Goal: Information Seeking & Learning: Learn about a topic

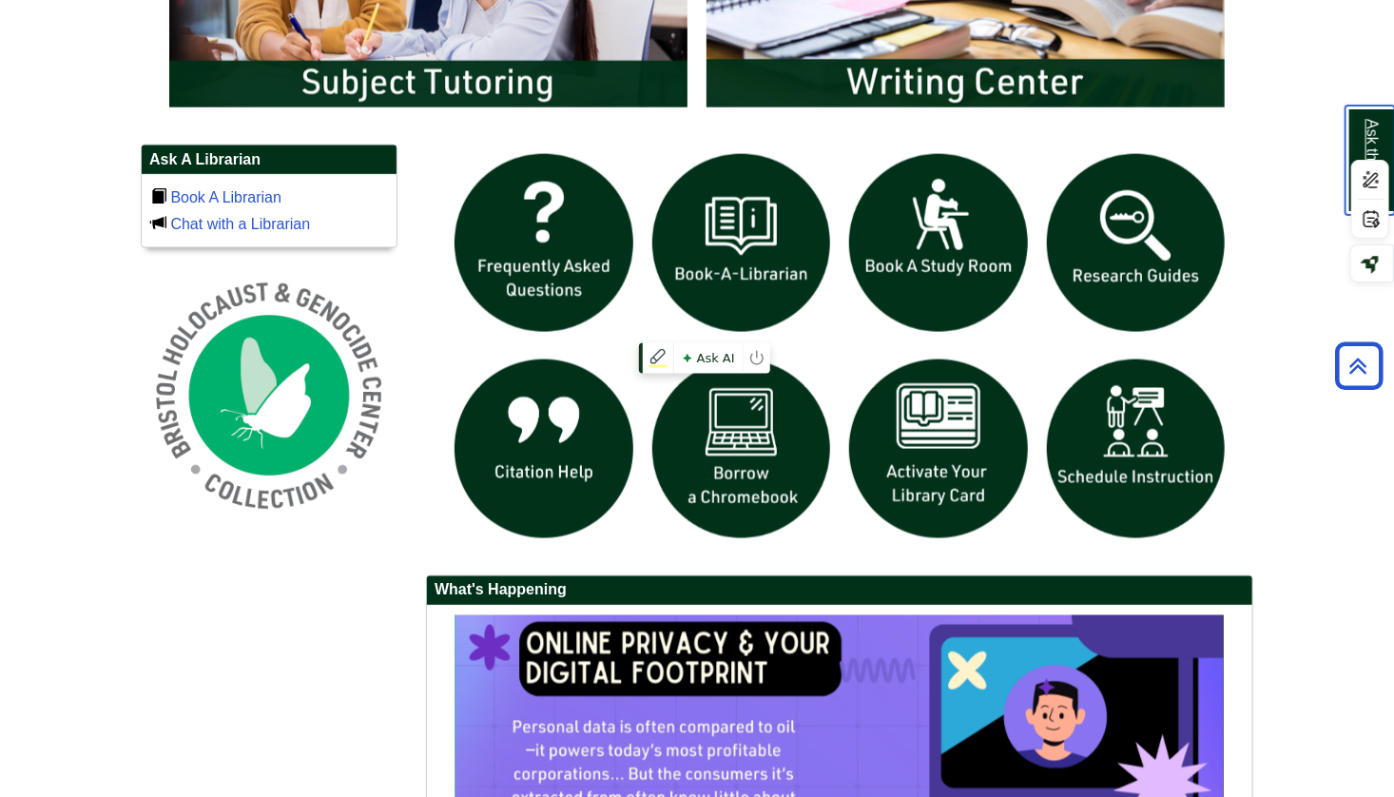
scroll to position [1209, 0]
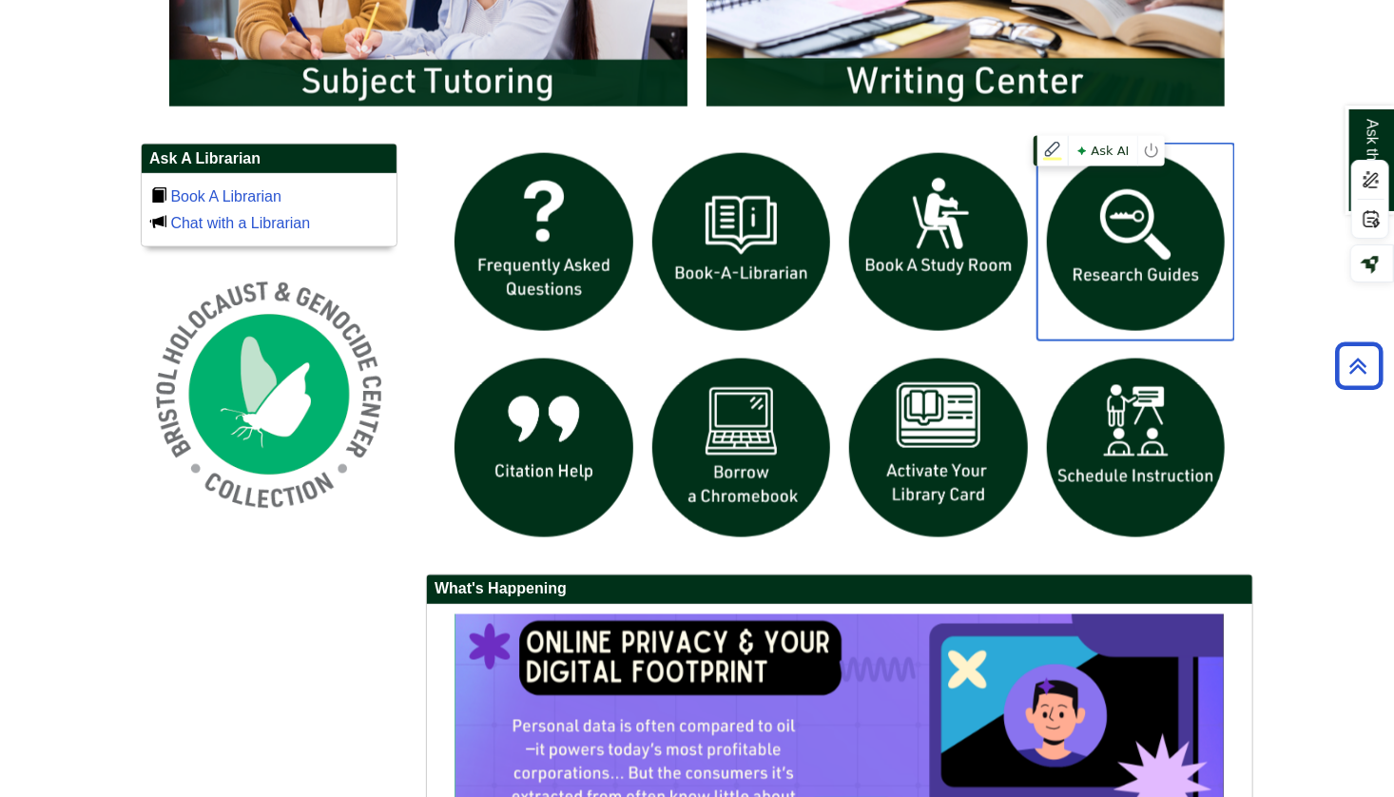
click at [1107, 227] on img "slideshow" at bounding box center [1136, 243] width 198 height 198
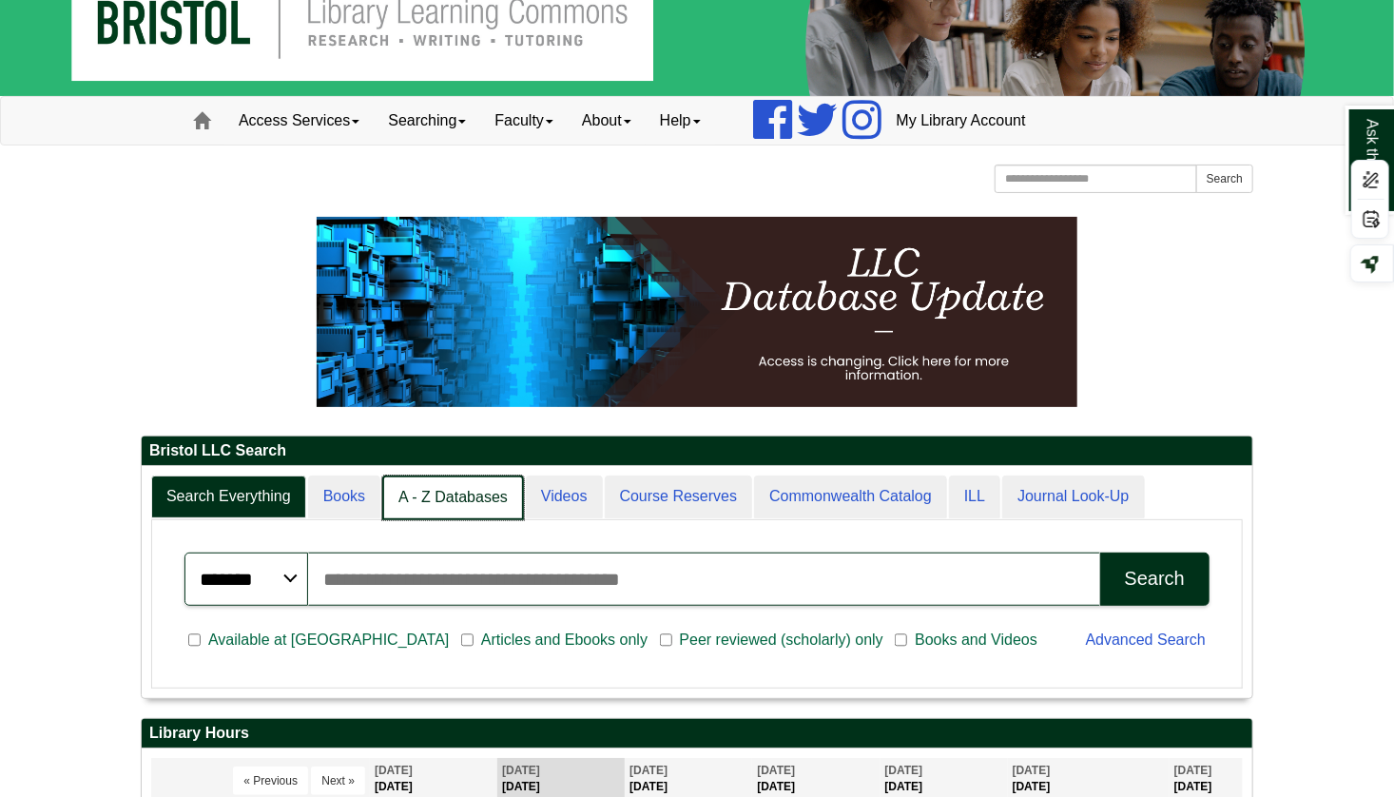
scroll to position [10, 9]
click at [430, 485] on link "A - Z Databases" at bounding box center [453, 497] width 142 height 45
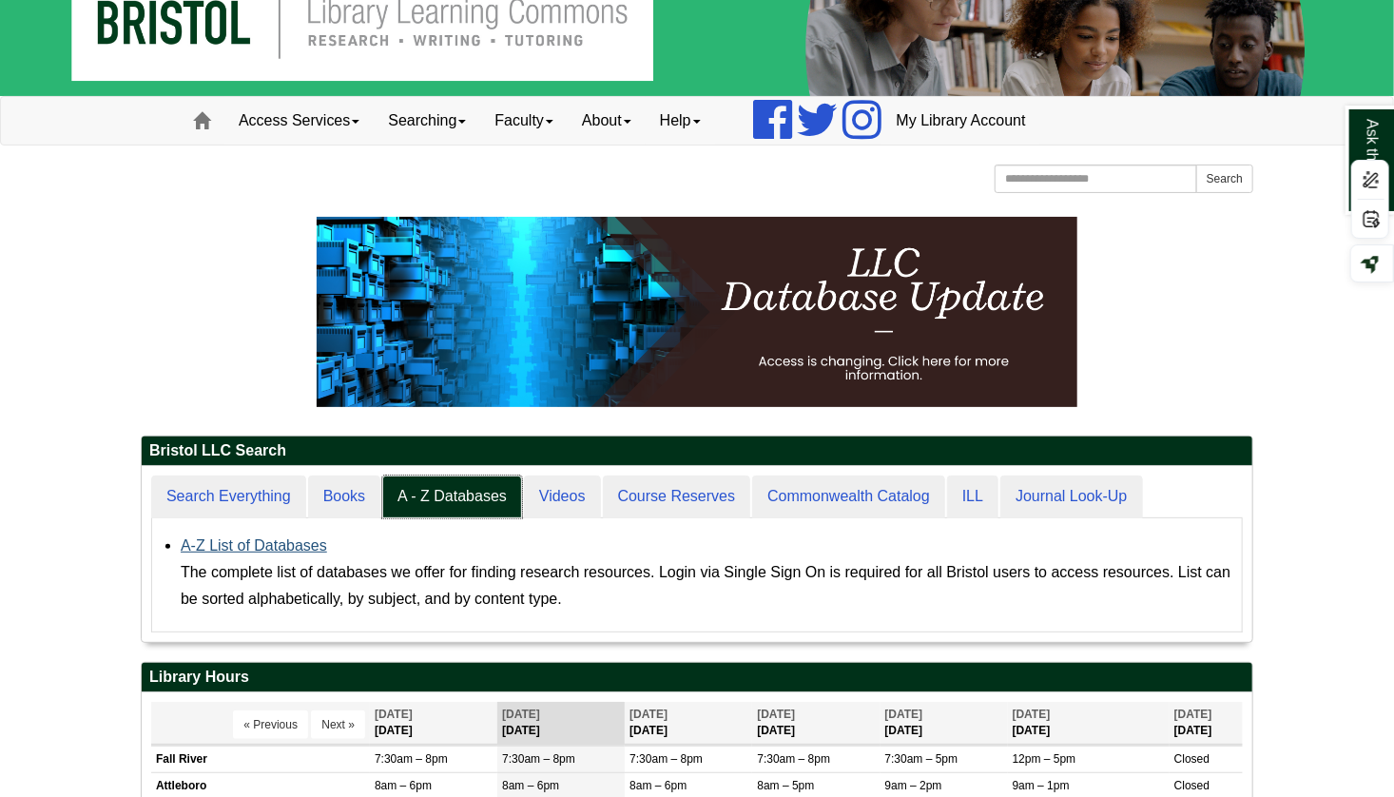
scroll to position [175, 1111]
click at [243, 546] on link "A-Z List of Databases" at bounding box center [254, 545] width 146 height 16
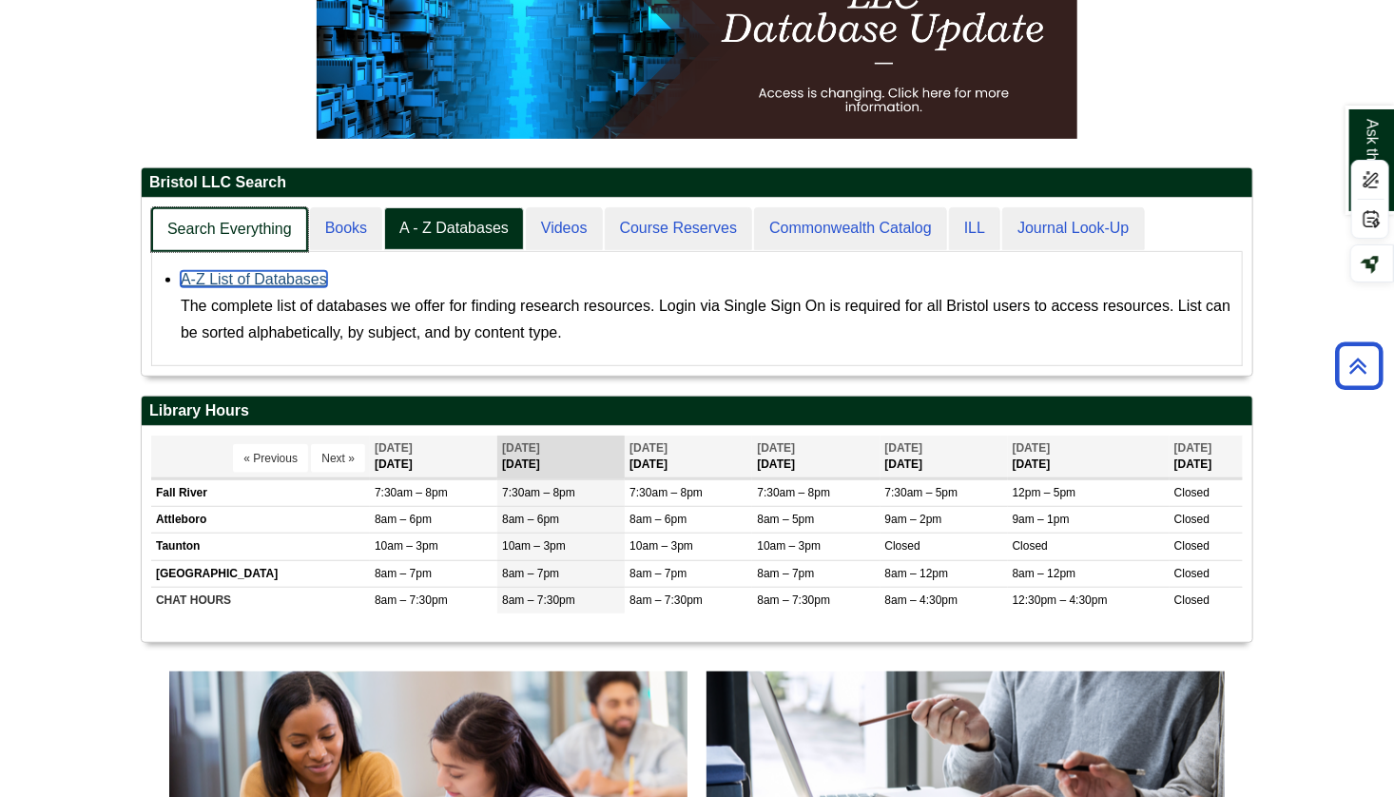
scroll to position [176, 1111]
click at [247, 211] on link "Search Everything" at bounding box center [229, 229] width 157 height 45
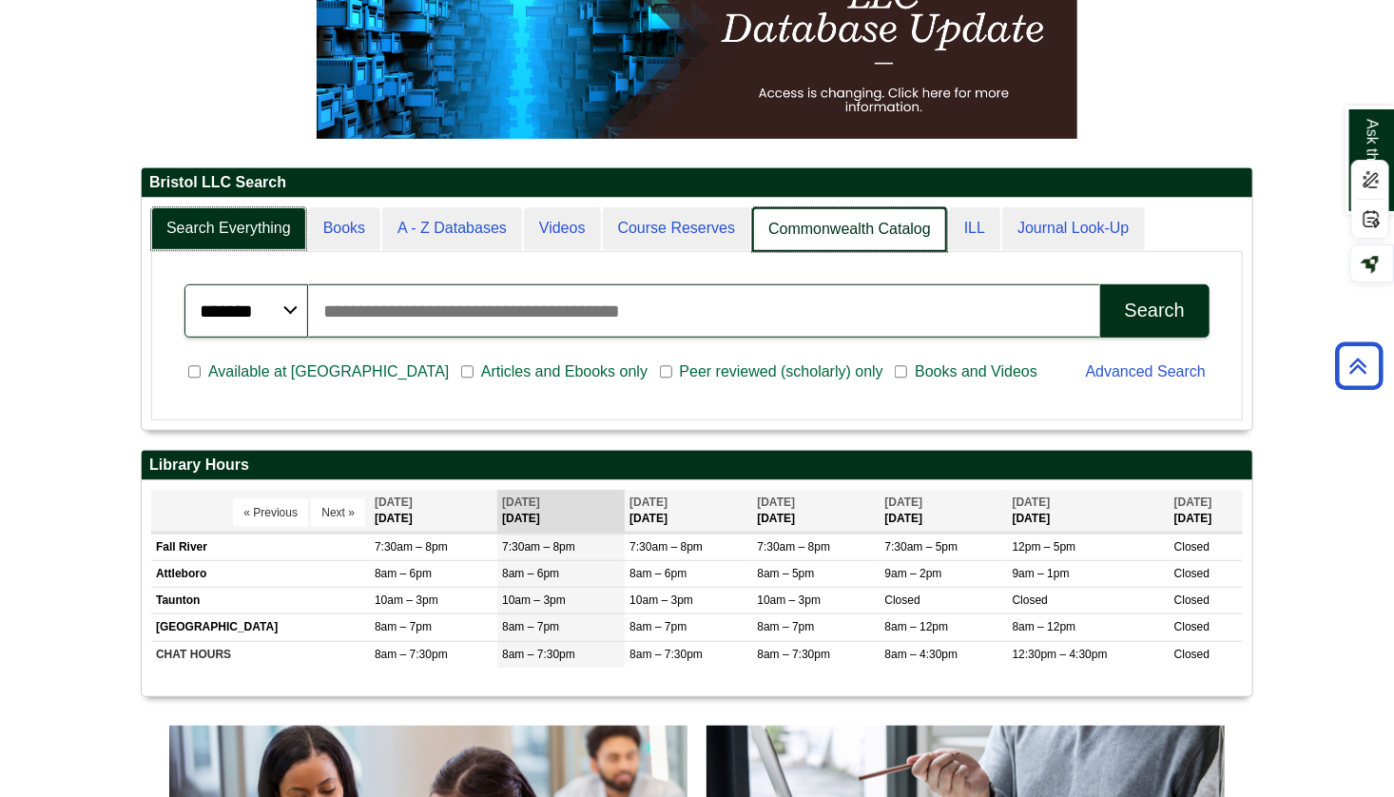
scroll to position [230, 1111]
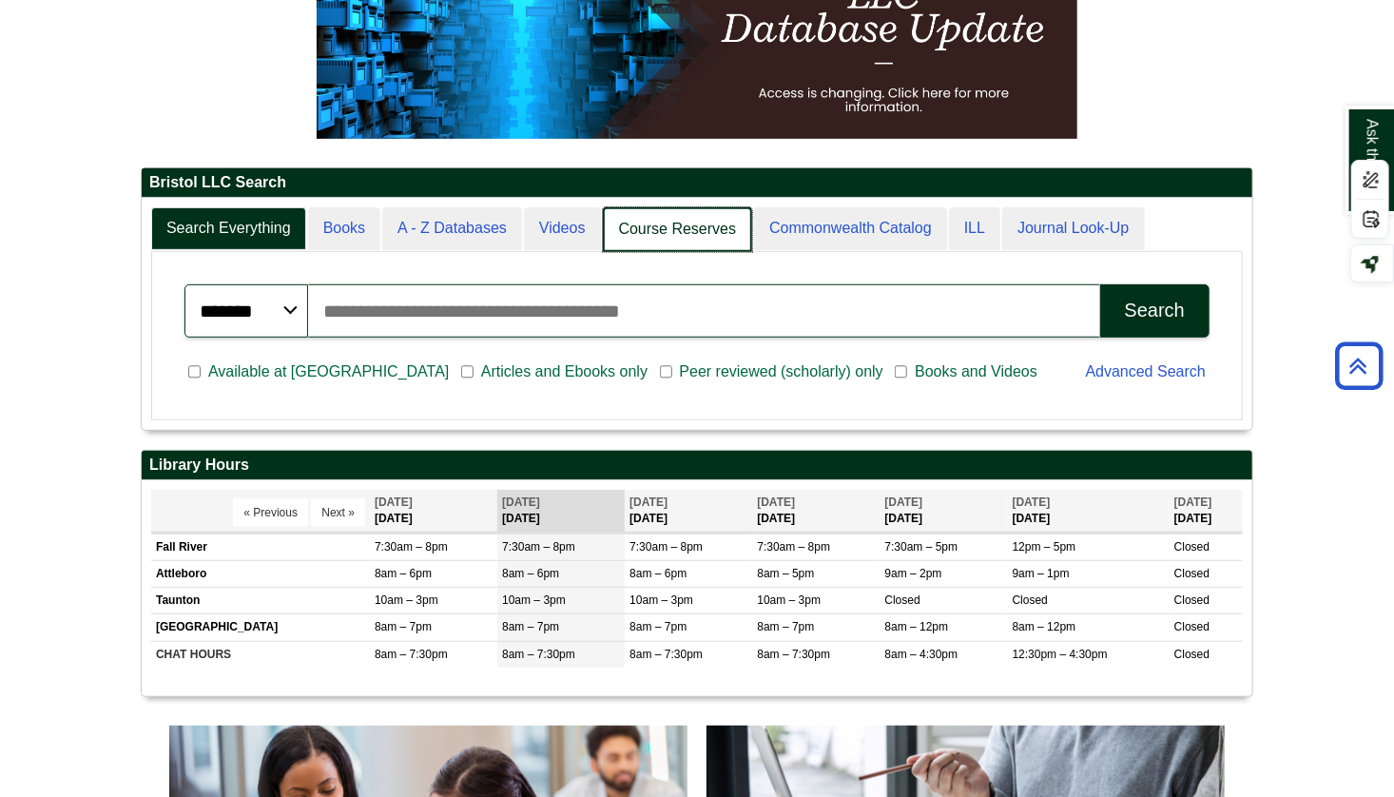
click at [732, 223] on link "Course Reserves" at bounding box center [678, 229] width 150 height 45
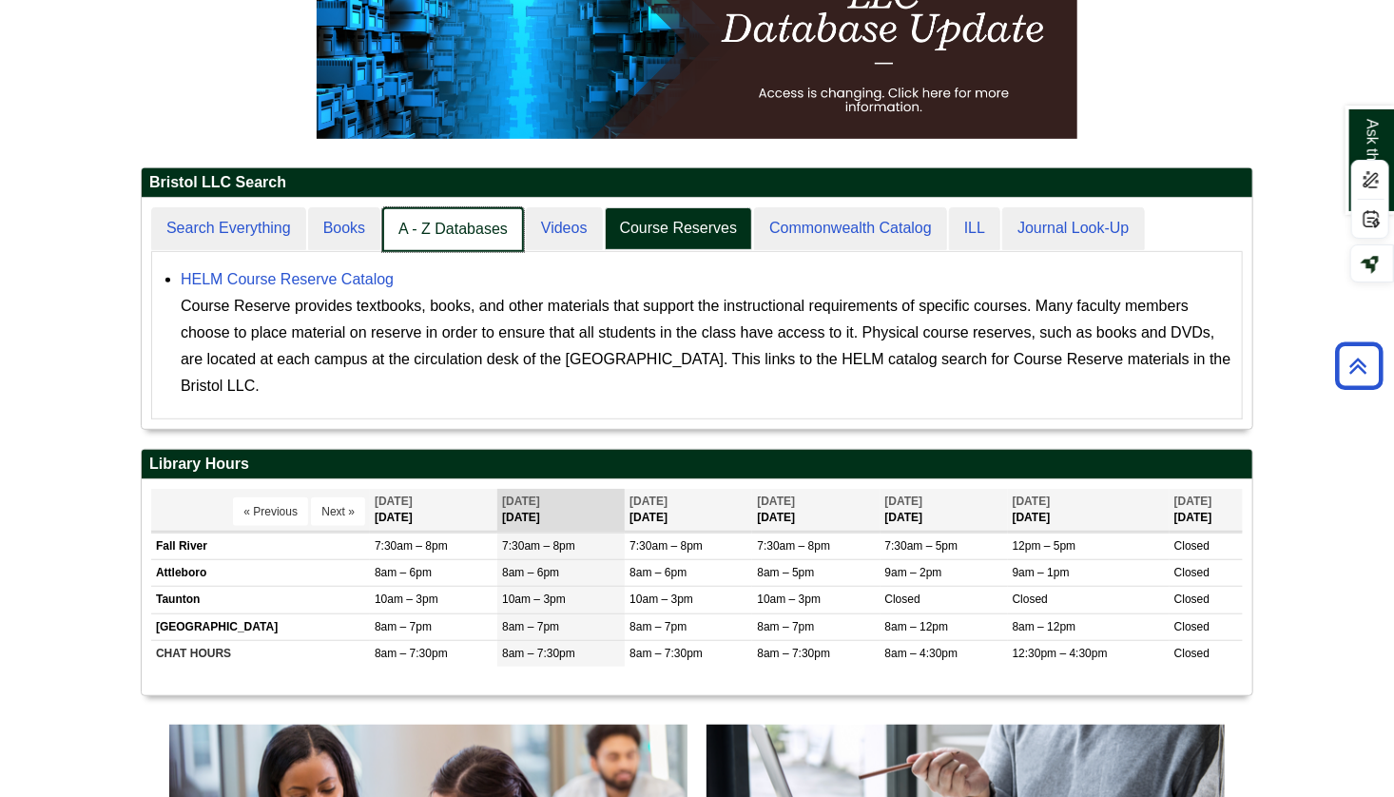
click at [417, 229] on link "A - Z Databases" at bounding box center [453, 229] width 142 height 45
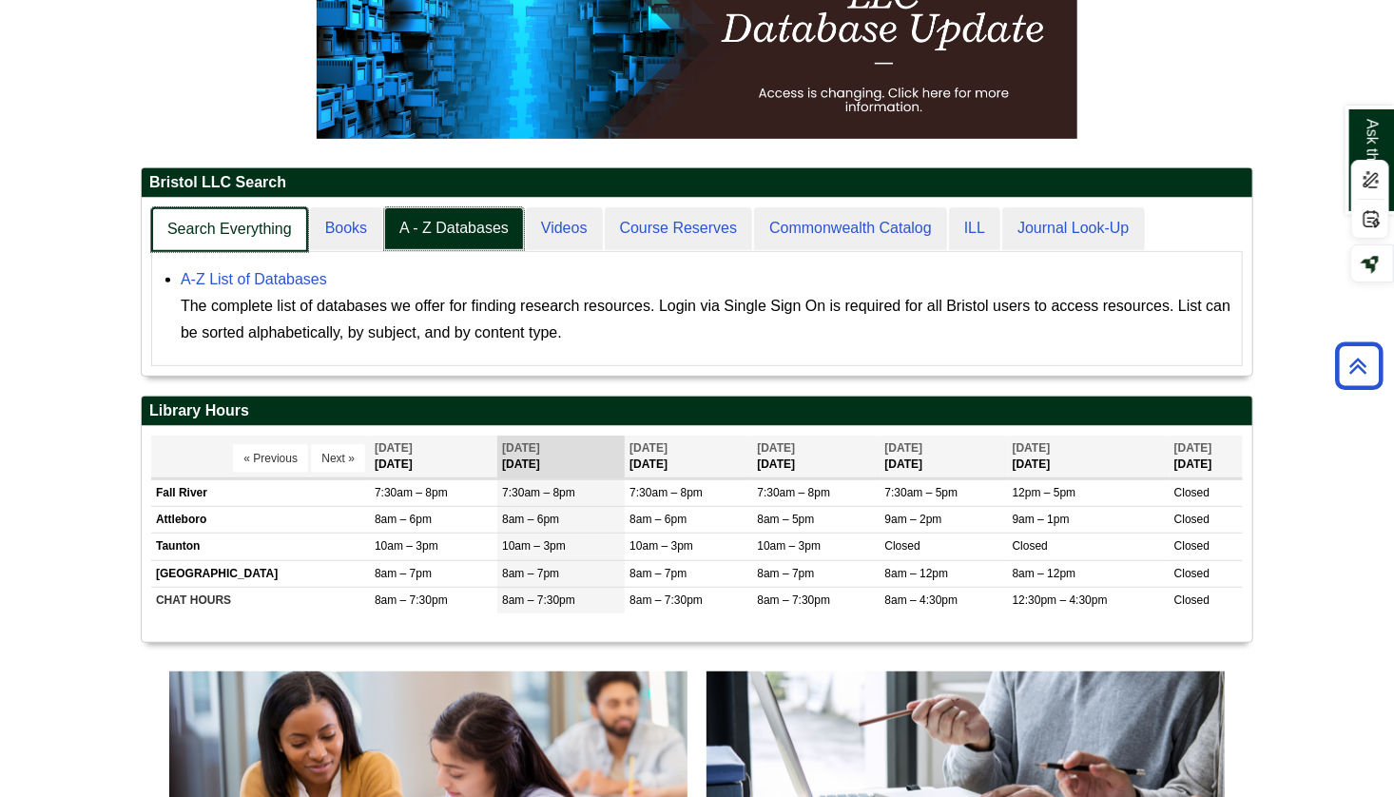
scroll to position [176, 1111]
click at [232, 233] on link "Search Everything" at bounding box center [229, 229] width 157 height 45
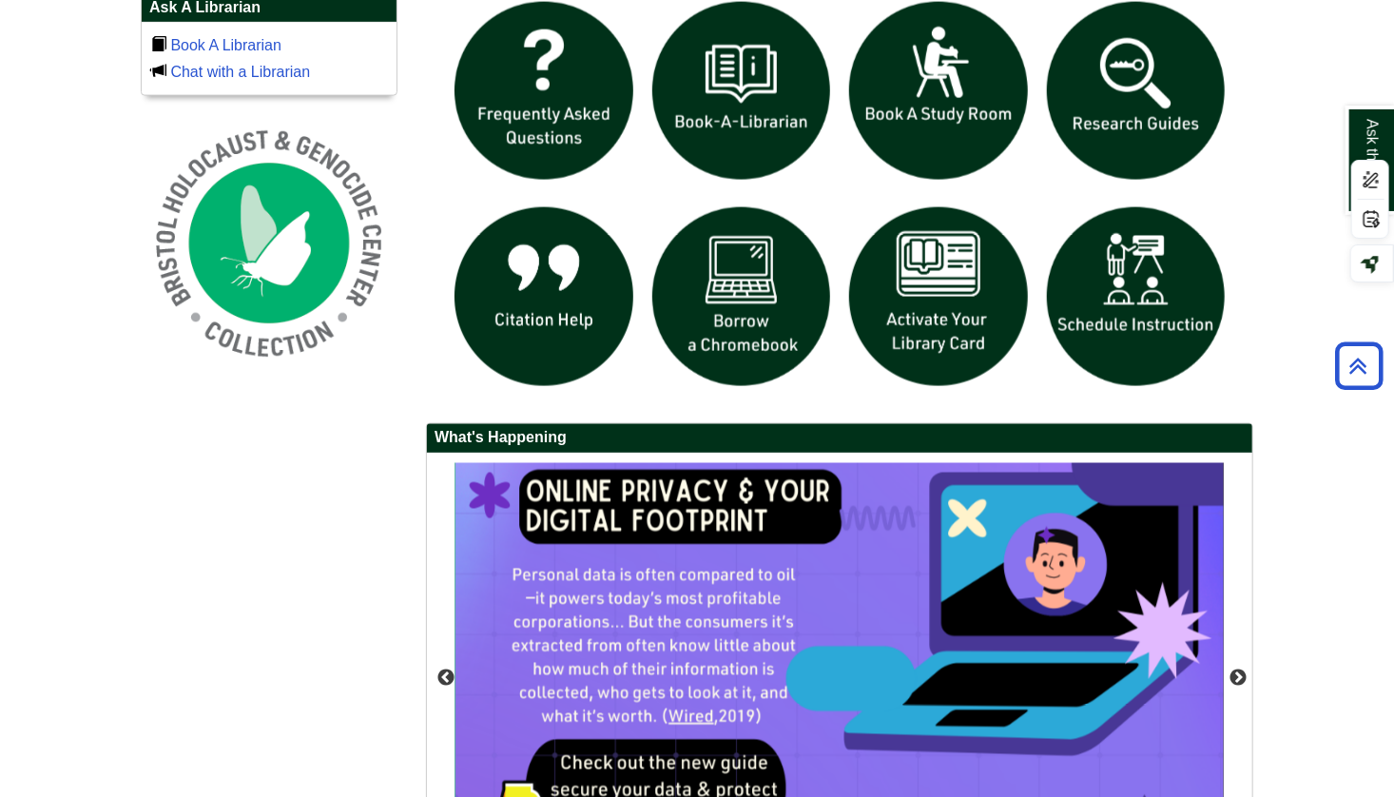
scroll to position [1324, 0]
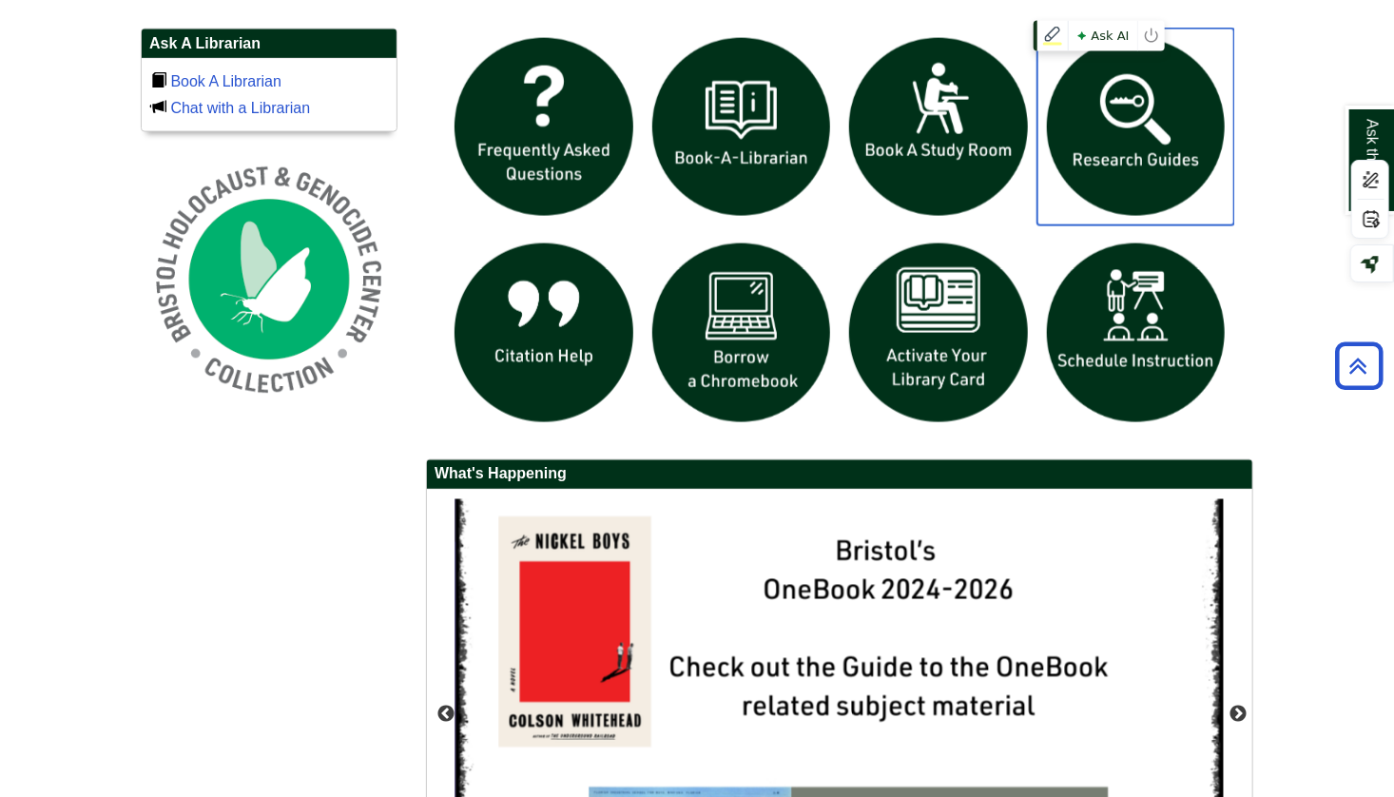
click at [1117, 149] on img "slideshow" at bounding box center [1136, 128] width 198 height 198
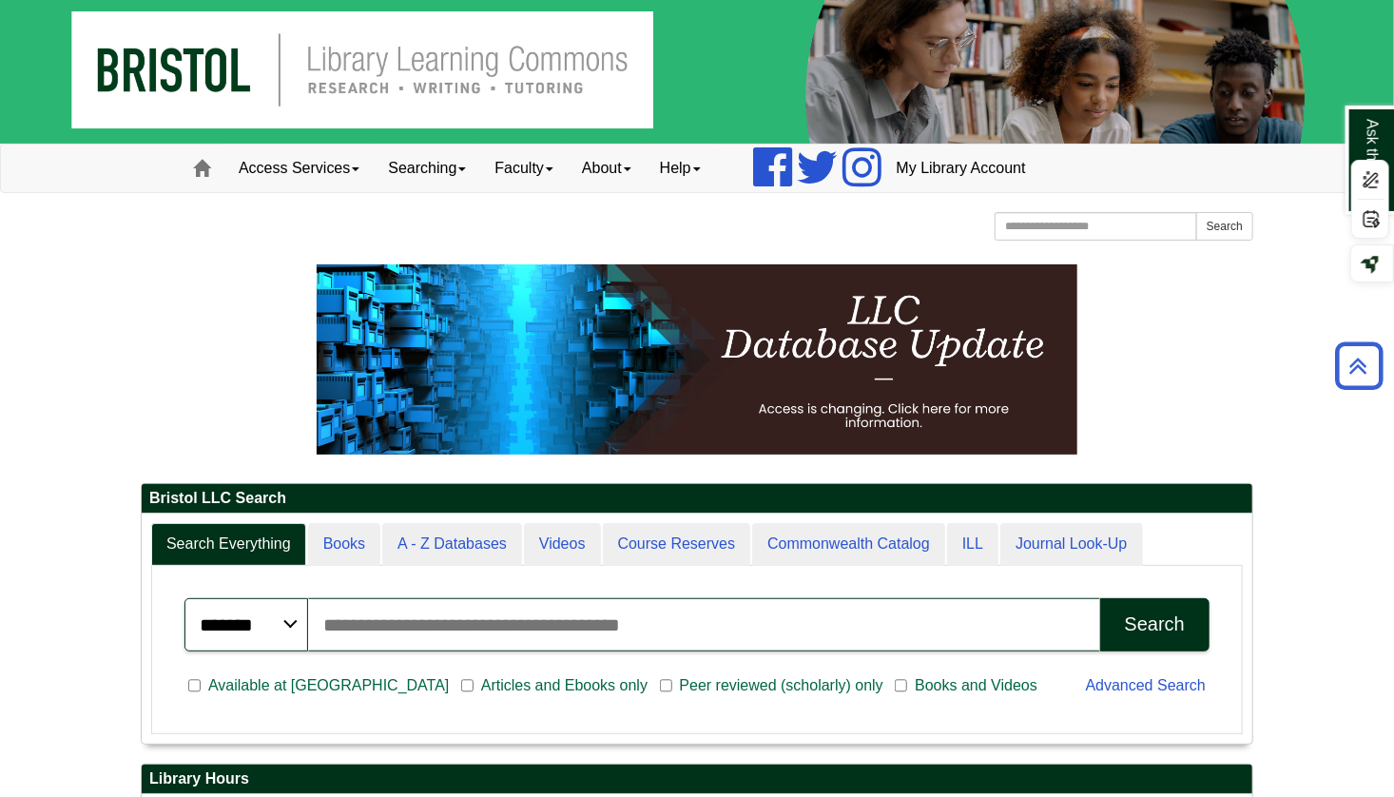
scroll to position [0, 0]
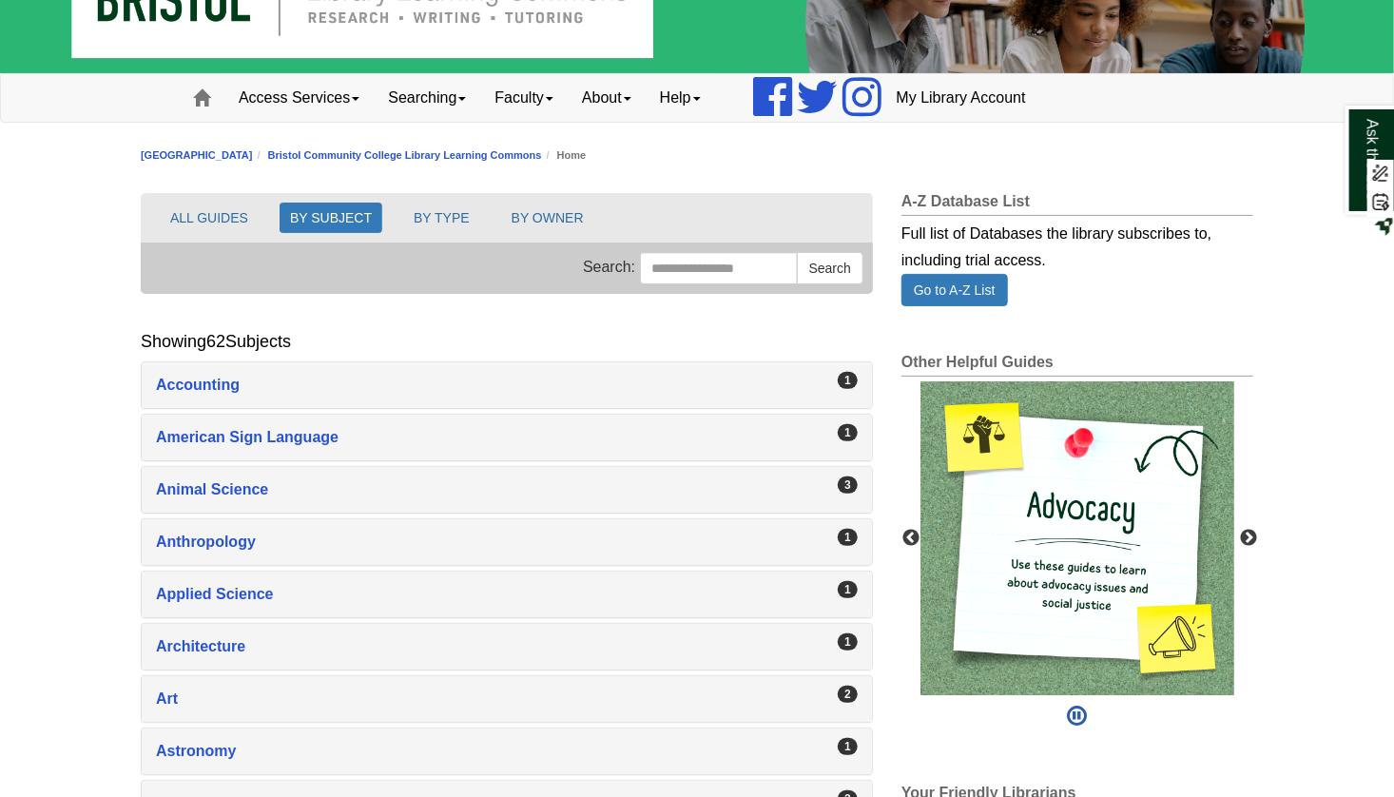
scroll to position [80, 0]
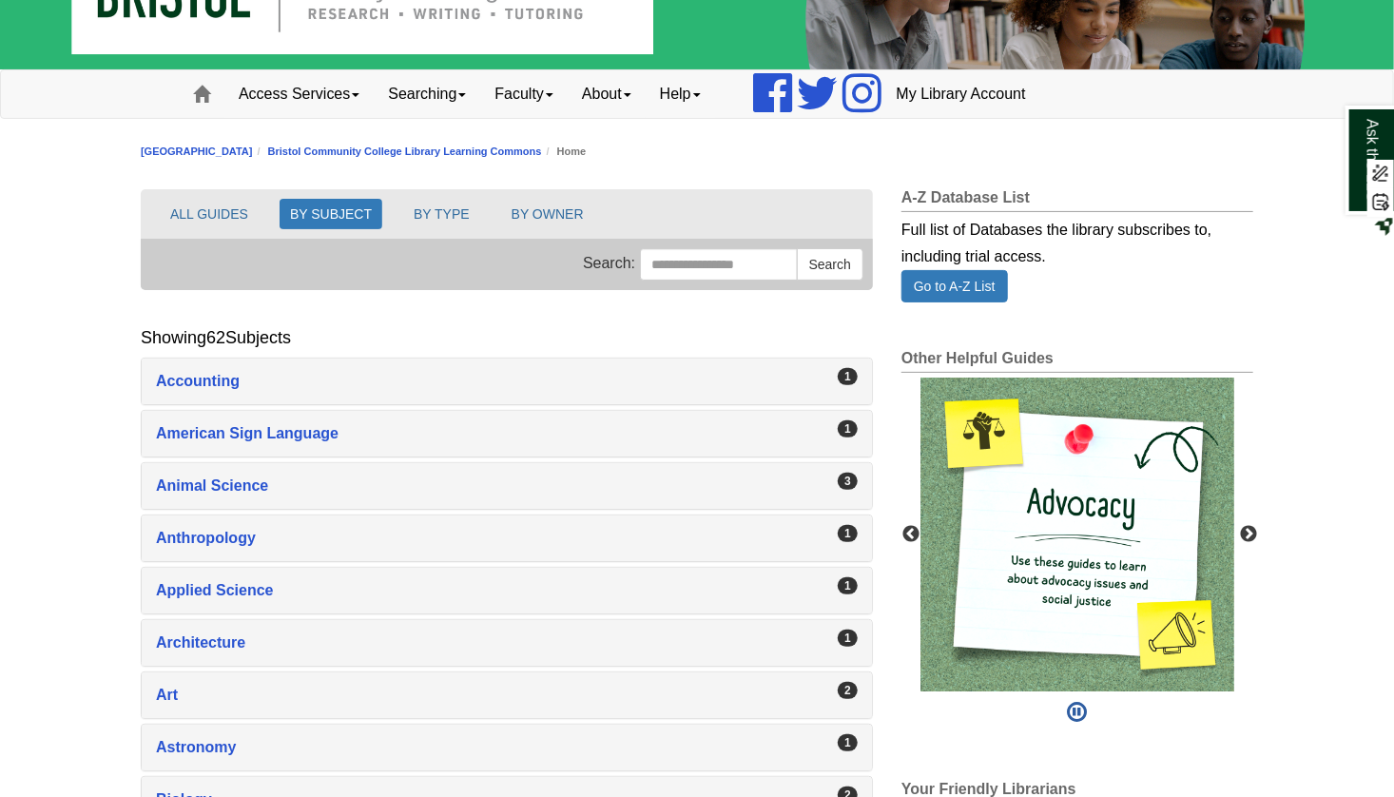
click at [195, 213] on button "ALL GUIDES" at bounding box center [209, 214] width 99 height 30
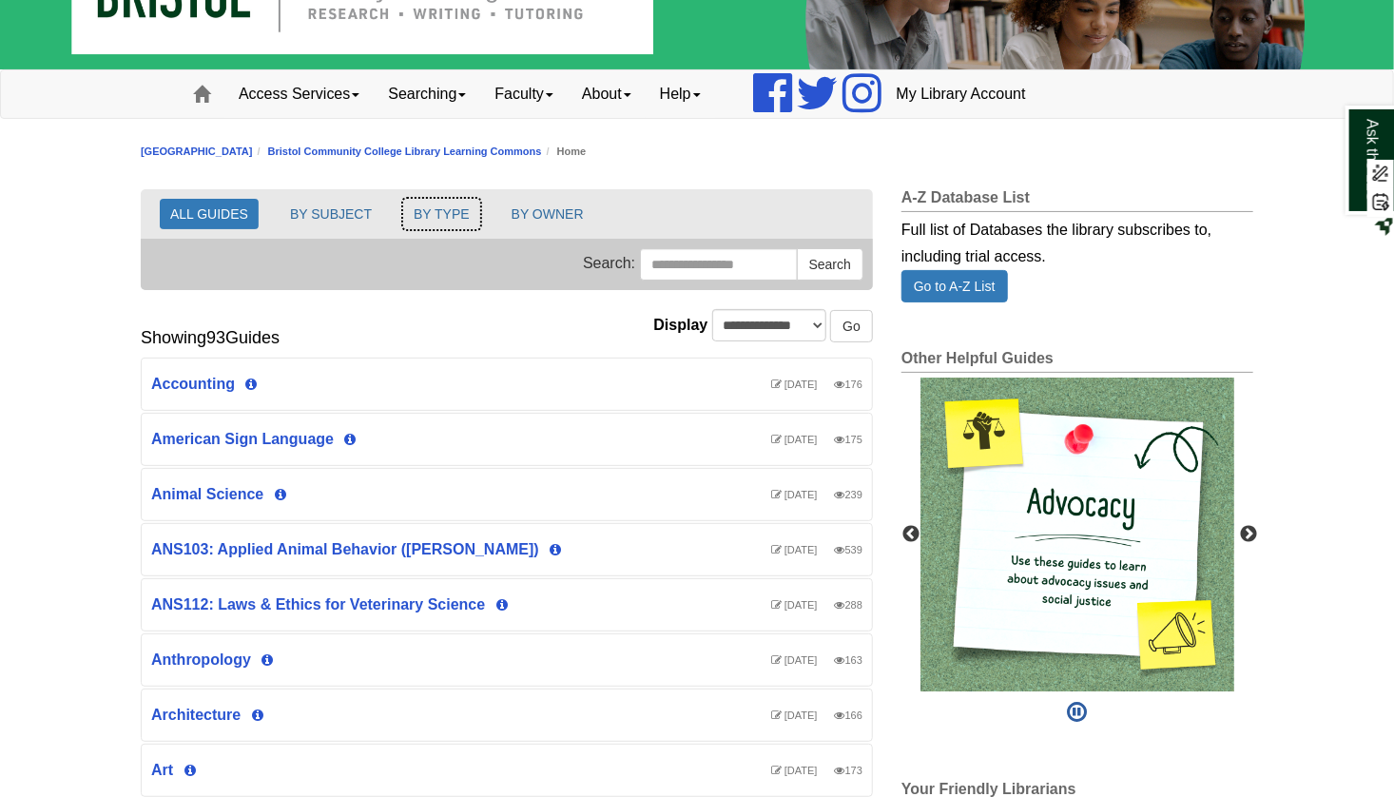
click at [458, 215] on button "BY TYPE" at bounding box center [441, 214] width 77 height 30
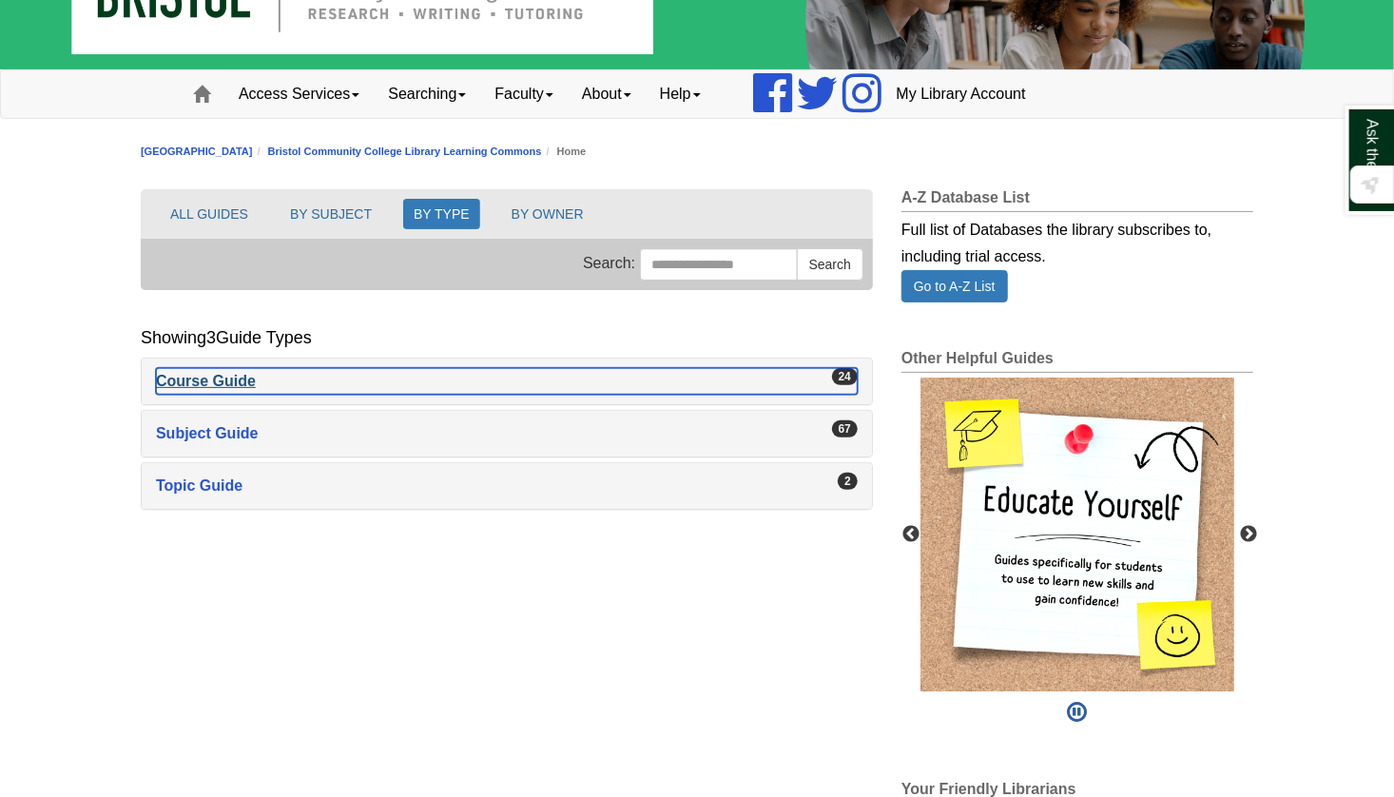
click at [192, 373] on div "Course Guide , 24 guides" at bounding box center [507, 381] width 702 height 27
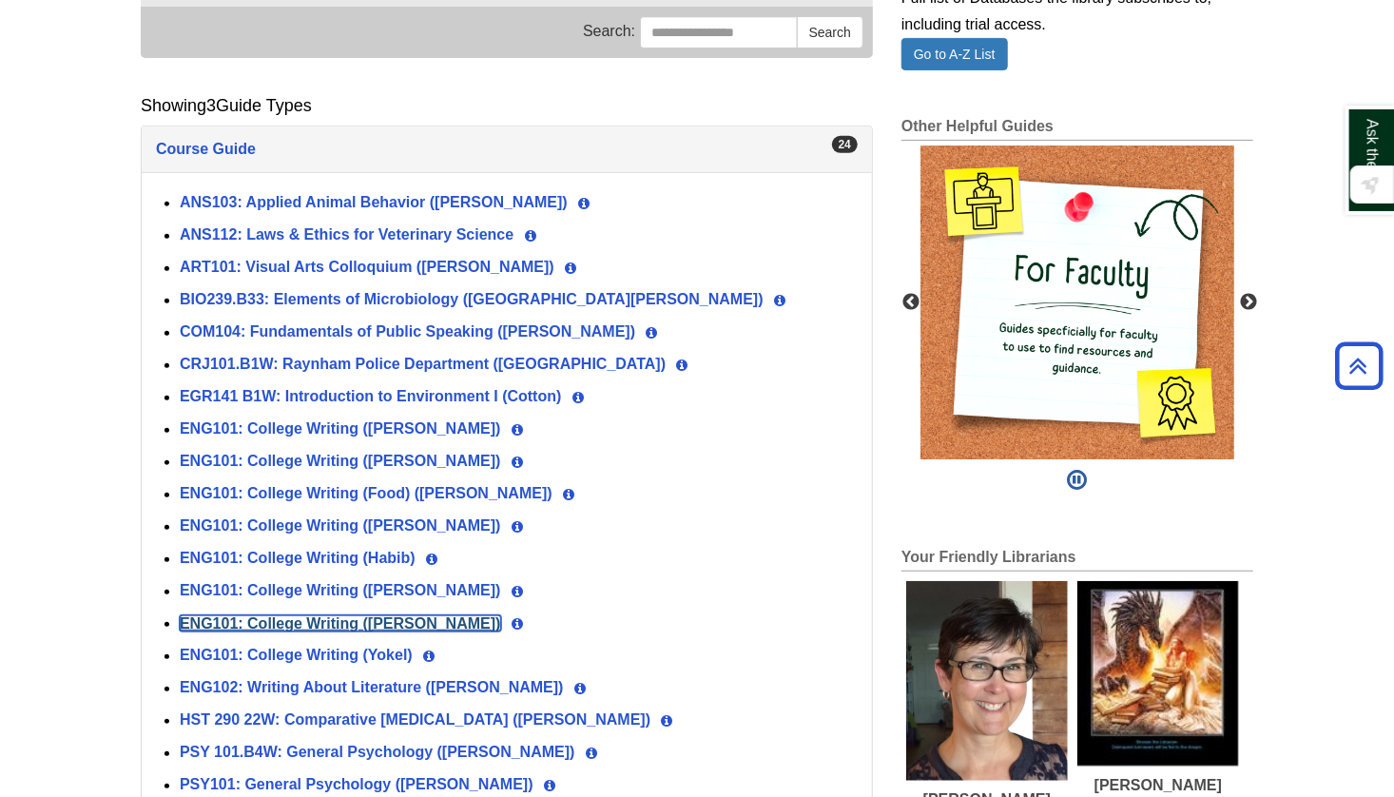
click at [301, 619] on link "ENG101: College Writing ([PERSON_NAME])" at bounding box center [340, 623] width 321 height 16
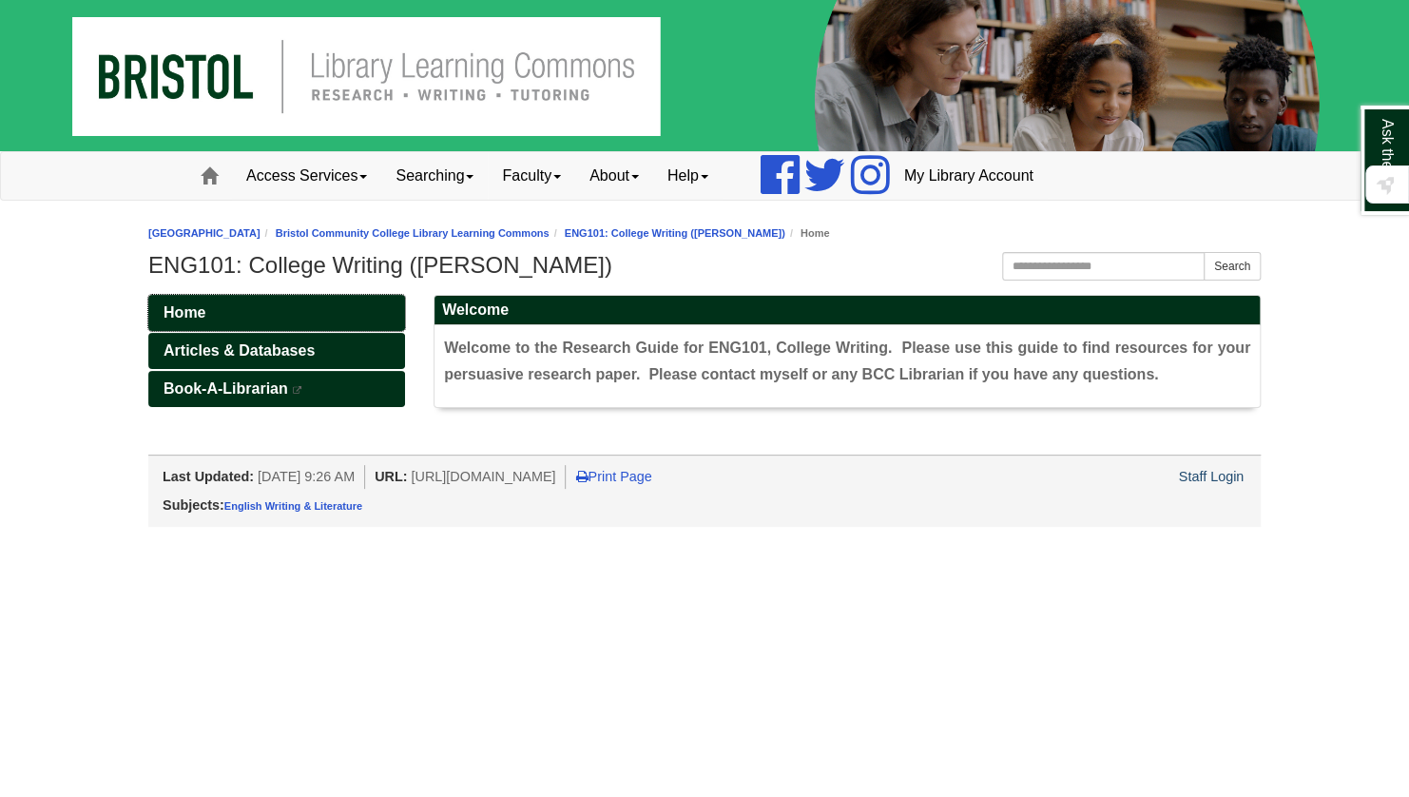
click at [273, 299] on link "Home" at bounding box center [276, 313] width 257 height 36
click at [215, 176] on span at bounding box center [209, 175] width 17 height 17
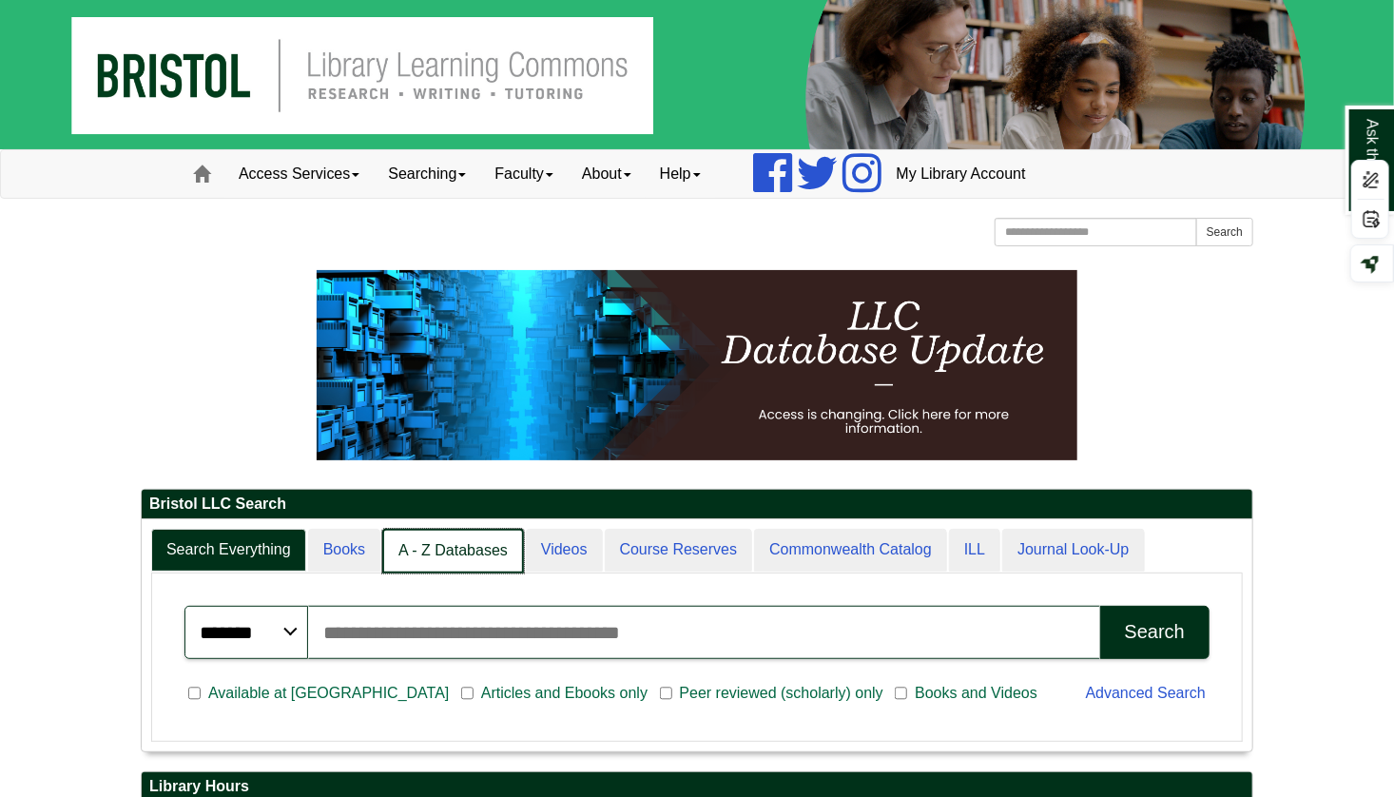
scroll to position [230, 1111]
click at [455, 552] on link "A - Z Databases" at bounding box center [453, 551] width 142 height 45
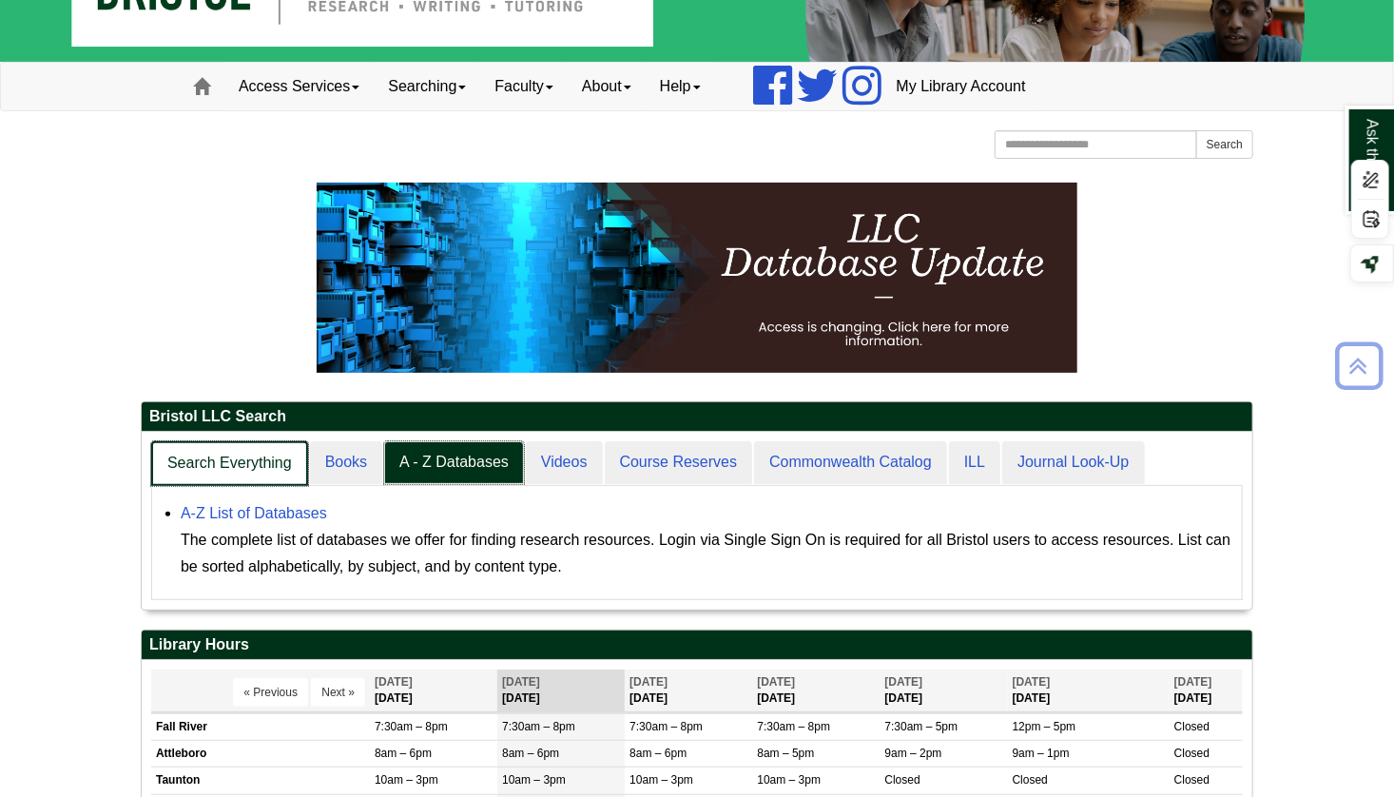
scroll to position [176, 1111]
click at [258, 466] on link "Search Everything" at bounding box center [229, 463] width 157 height 45
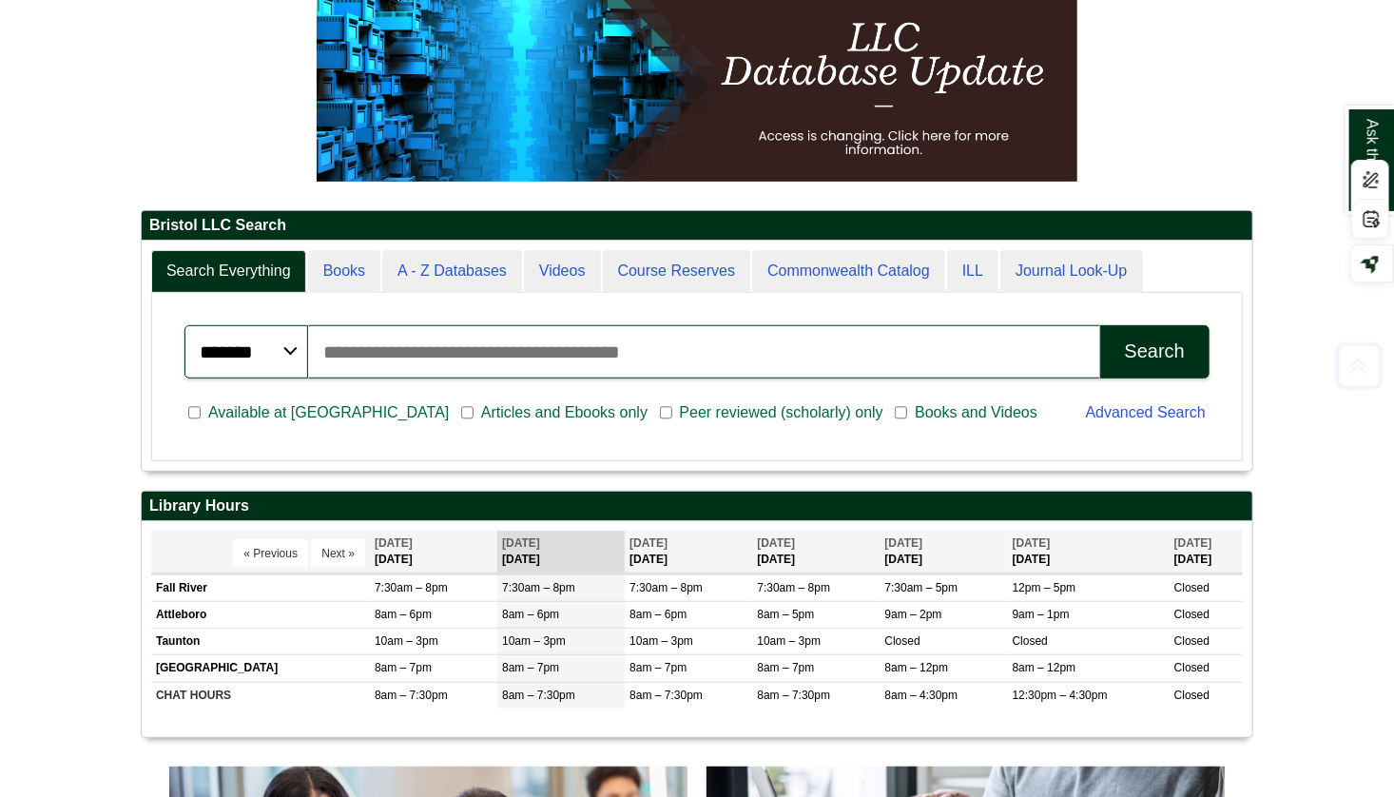
scroll to position [281, 0]
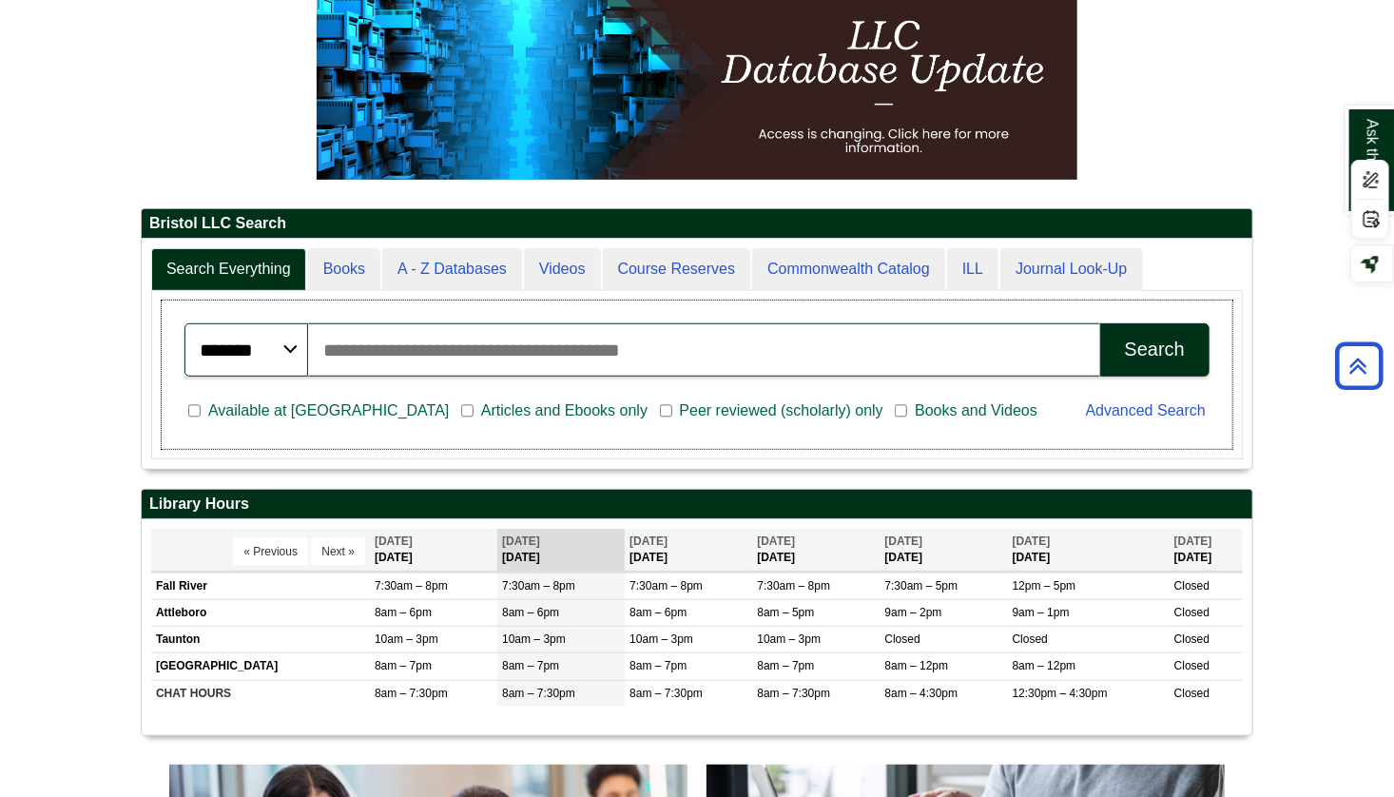
click at [672, 408] on span "Peer reviewed (scholarly) only" at bounding box center [781, 410] width 219 height 23
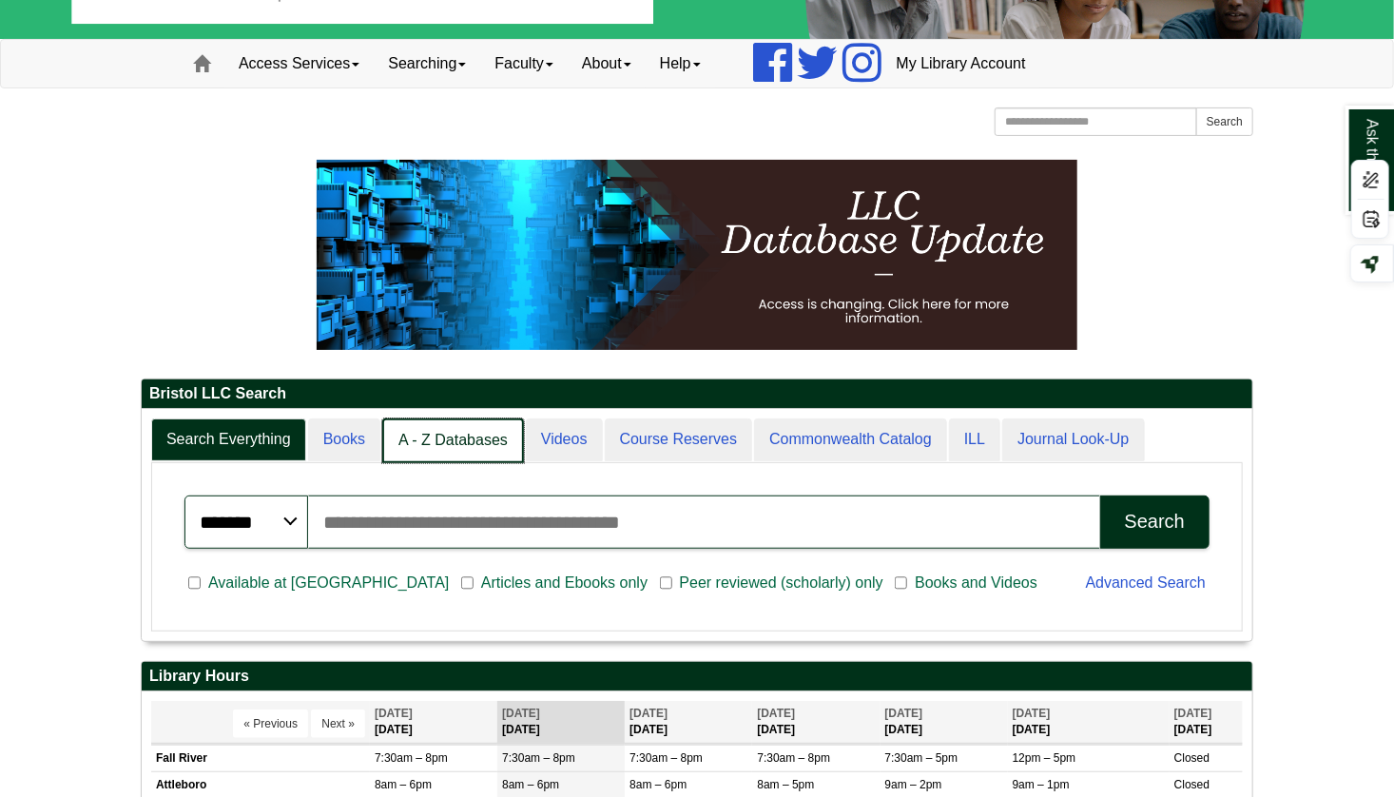
click at [499, 428] on link "A - Z Databases" at bounding box center [453, 440] width 142 height 45
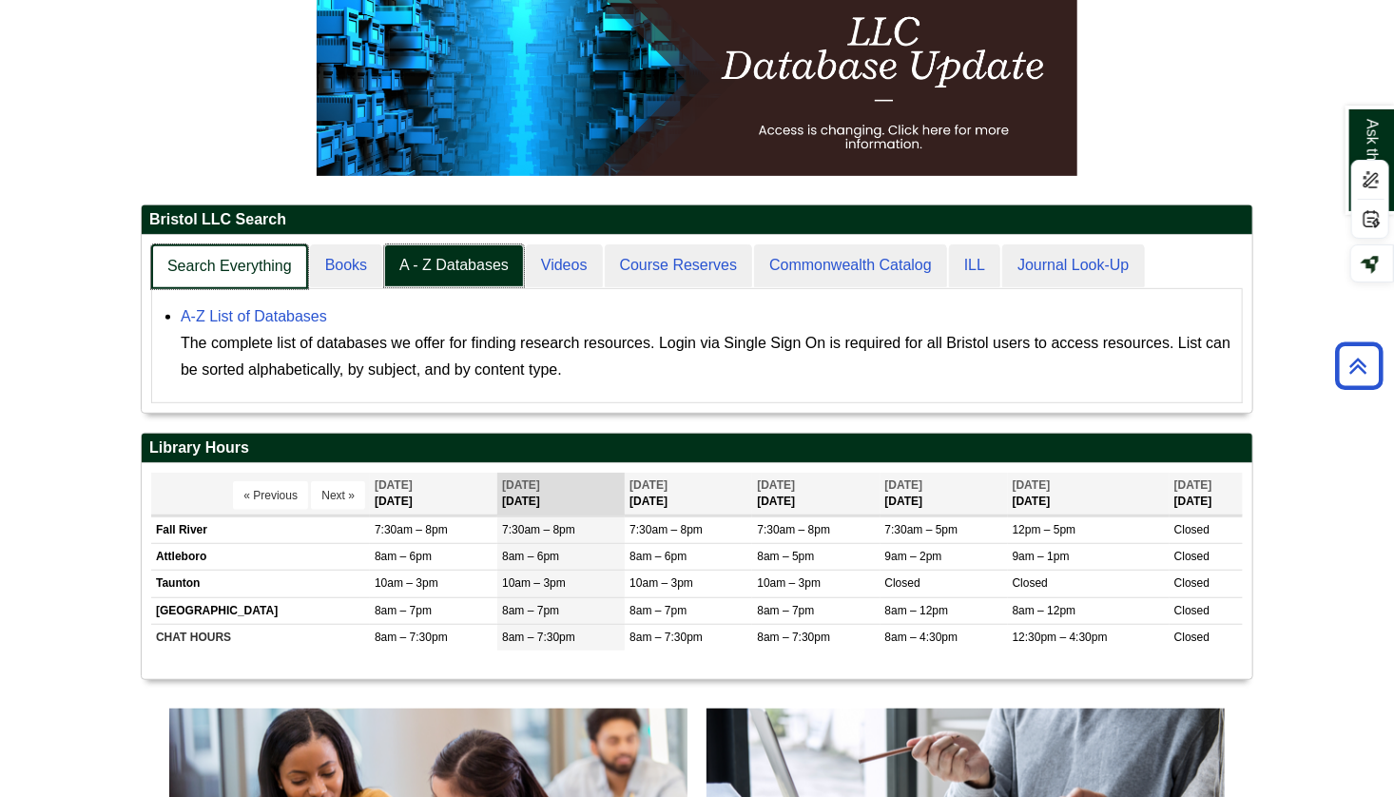
scroll to position [176, 1111]
click at [222, 268] on link "Search Everything" at bounding box center [229, 266] width 157 height 45
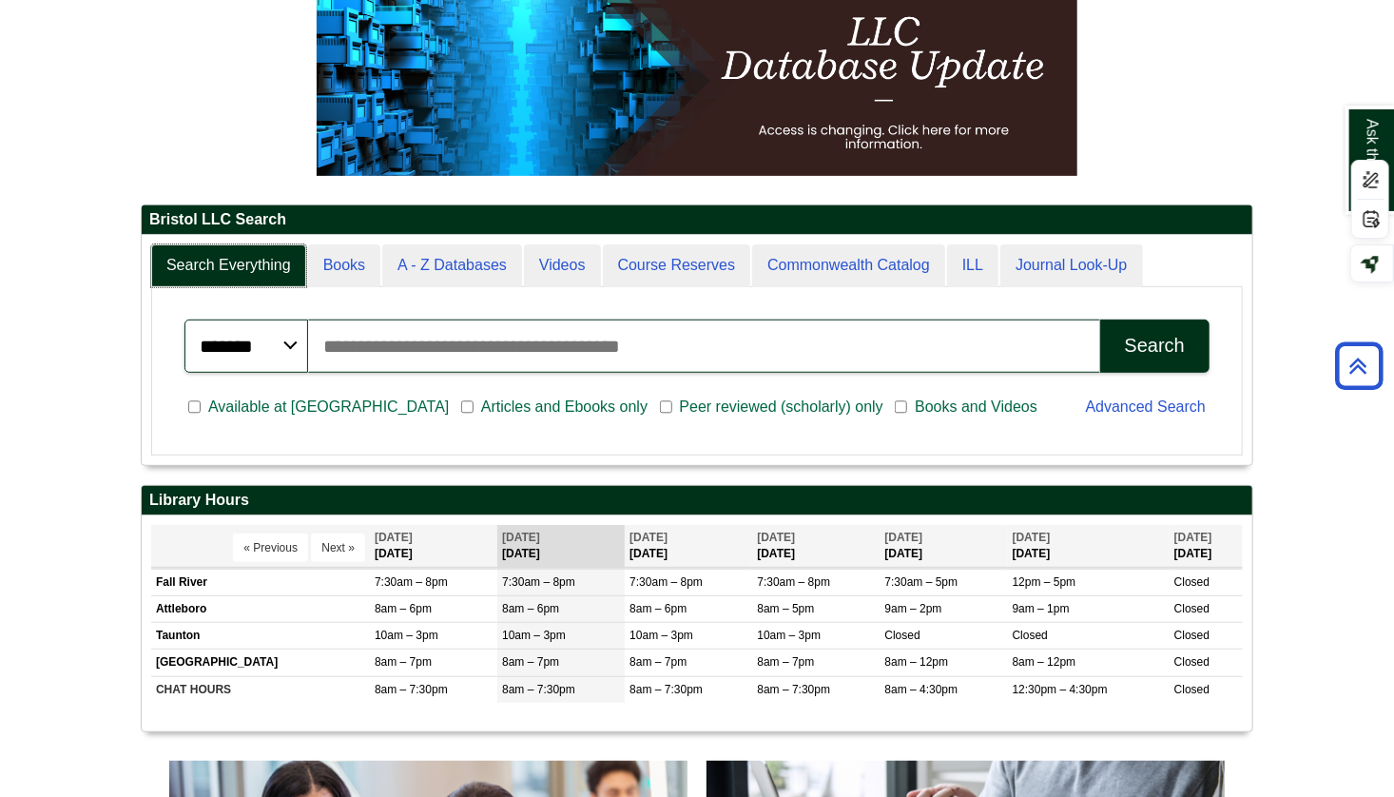
scroll to position [228, 1111]
click at [435, 336] on input "Search articles, books, journals & more" at bounding box center [704, 345] width 792 height 53
click at [672, 400] on span "Peer reviewed (scholarly) only" at bounding box center [781, 407] width 219 height 23
click at [532, 357] on input "Search articles, books, journals & more" at bounding box center [704, 345] width 792 height 53
click at [1100, 319] on button "Search" at bounding box center [1154, 345] width 109 height 53
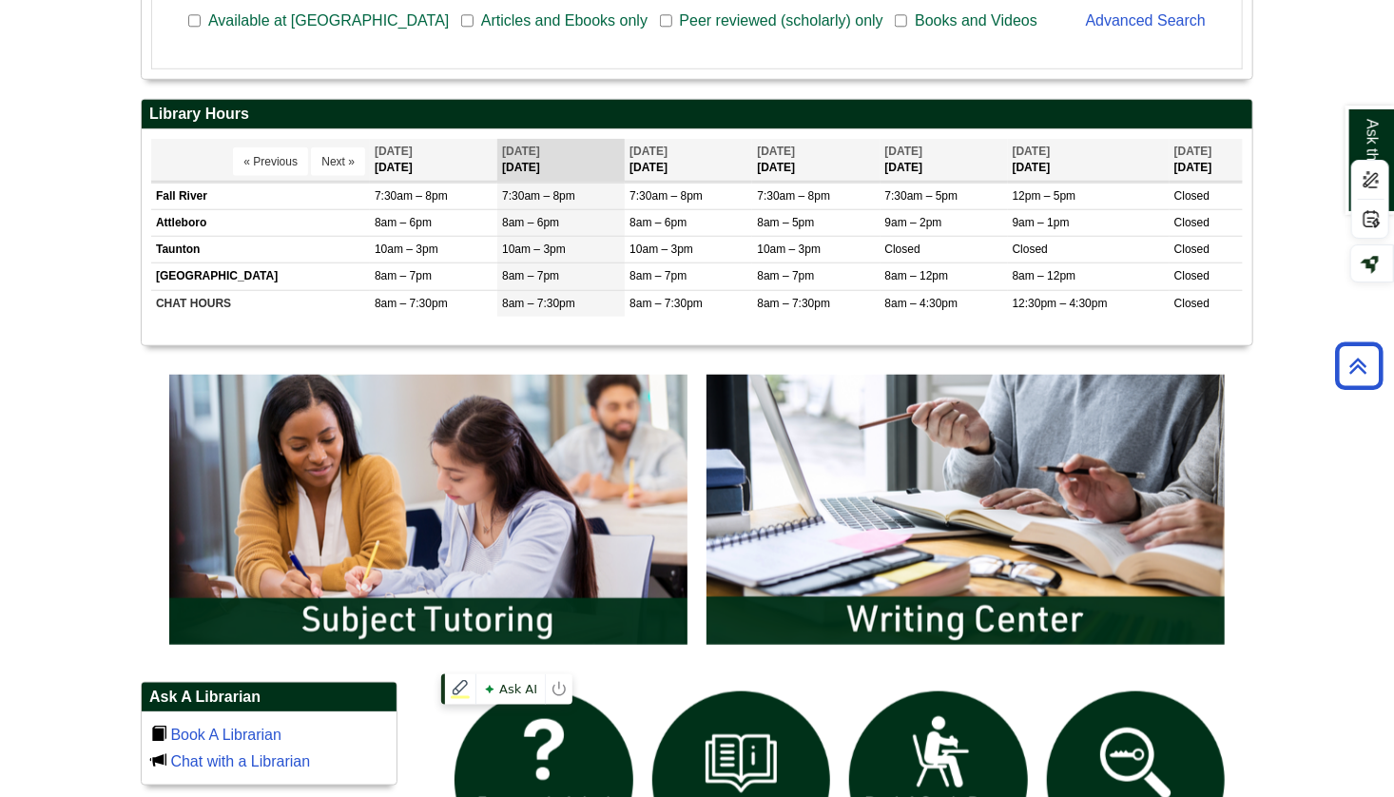
scroll to position [553, 0]
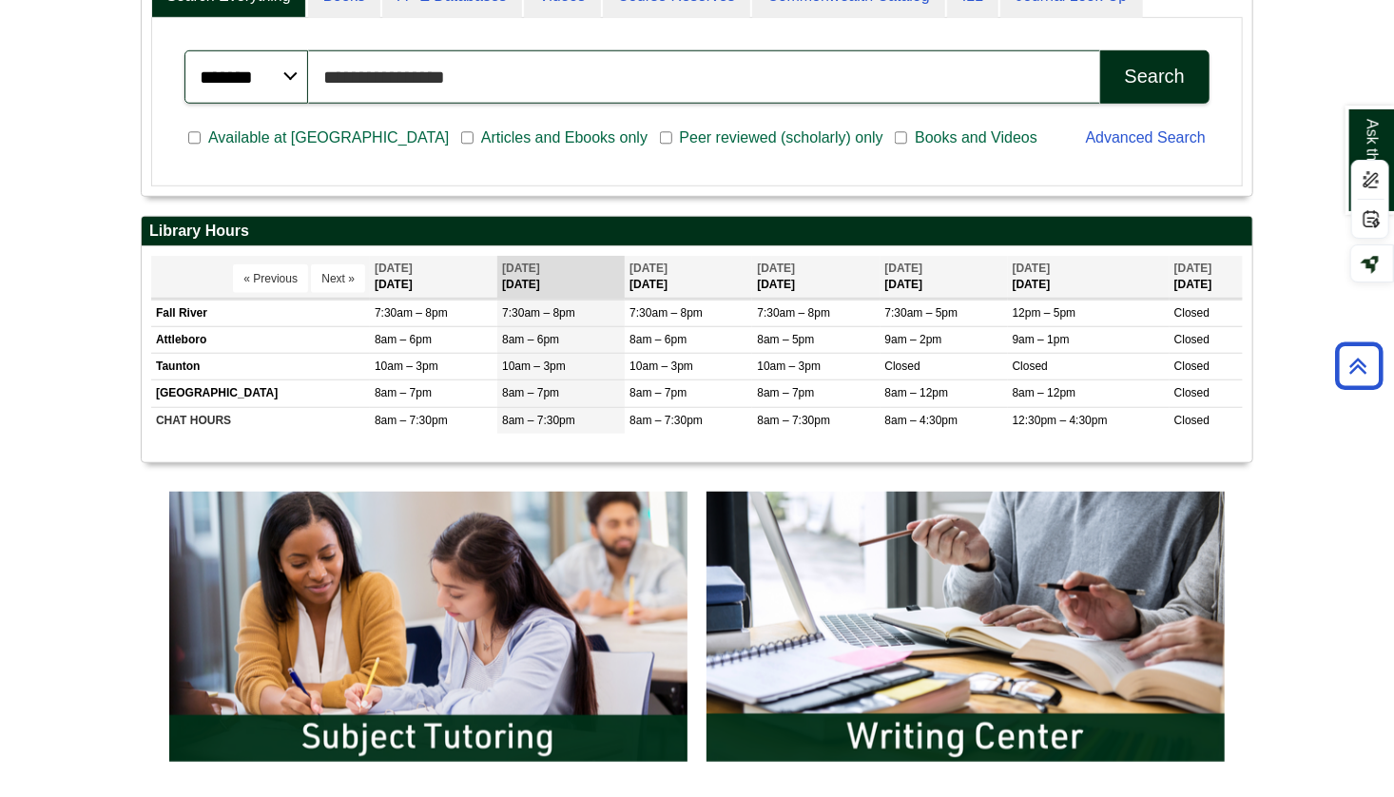
click at [530, 78] on input "**********" at bounding box center [704, 76] width 792 height 53
type input "*"
click at [102, 320] on body "Skip to Main Content Toggle navigation Home Access Services Access Services Pol…" at bounding box center [697, 640] width 1394 height 2386
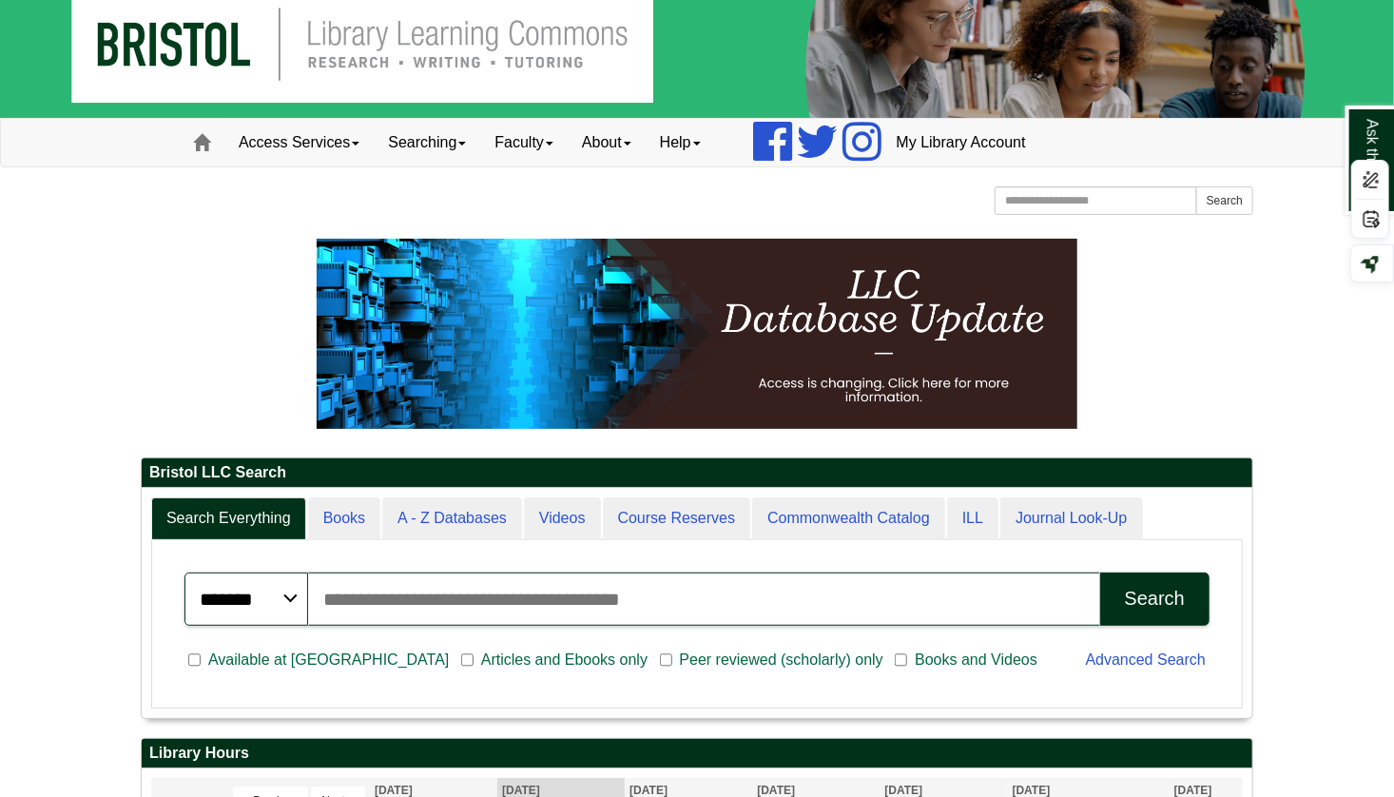
scroll to position [228, 1111]
click at [1078, 200] on input "Search the Website" at bounding box center [1096, 200] width 203 height 29
type input "*****"
click at [1196, 186] on button "Search" at bounding box center [1224, 200] width 57 height 29
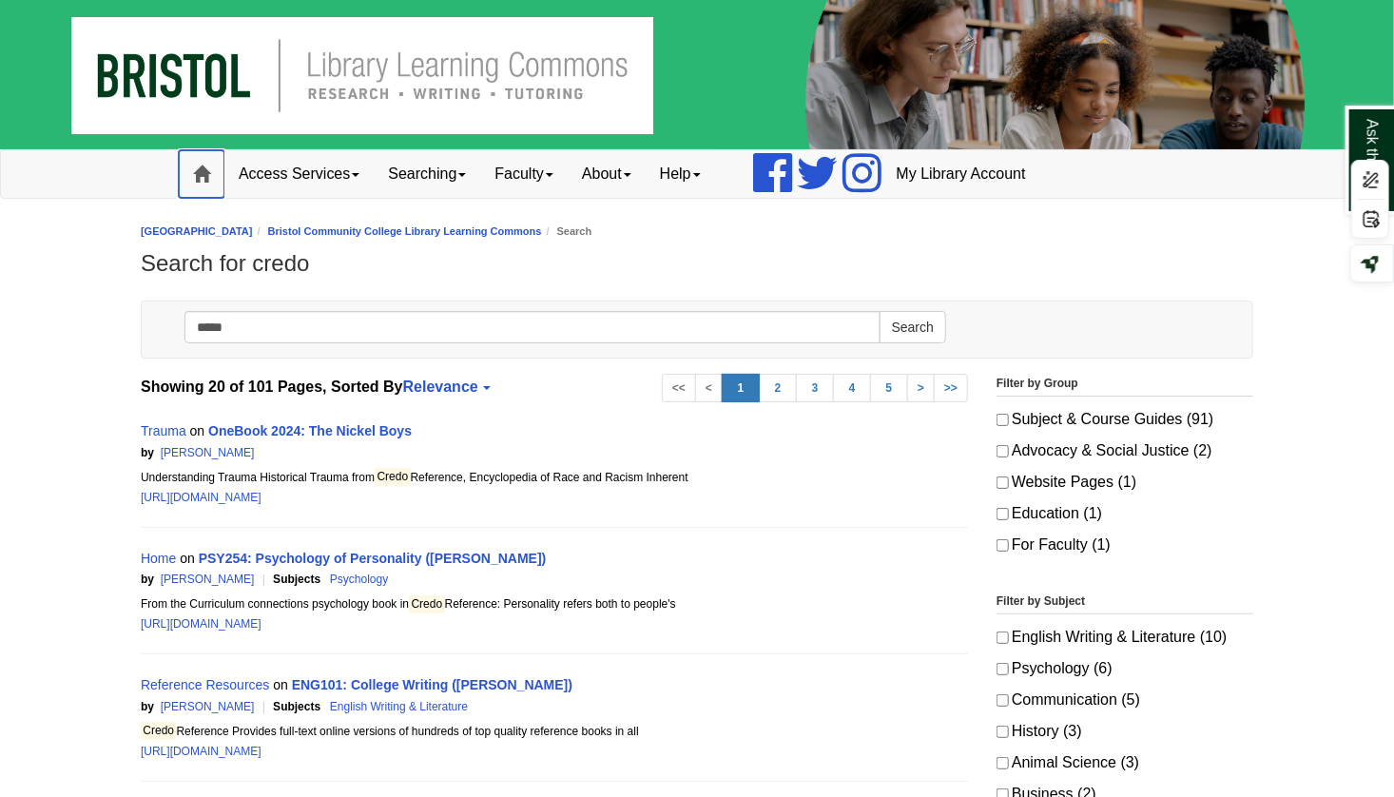
click at [214, 161] on link "Home" at bounding box center [202, 174] width 46 height 48
